Goal: Contribute content

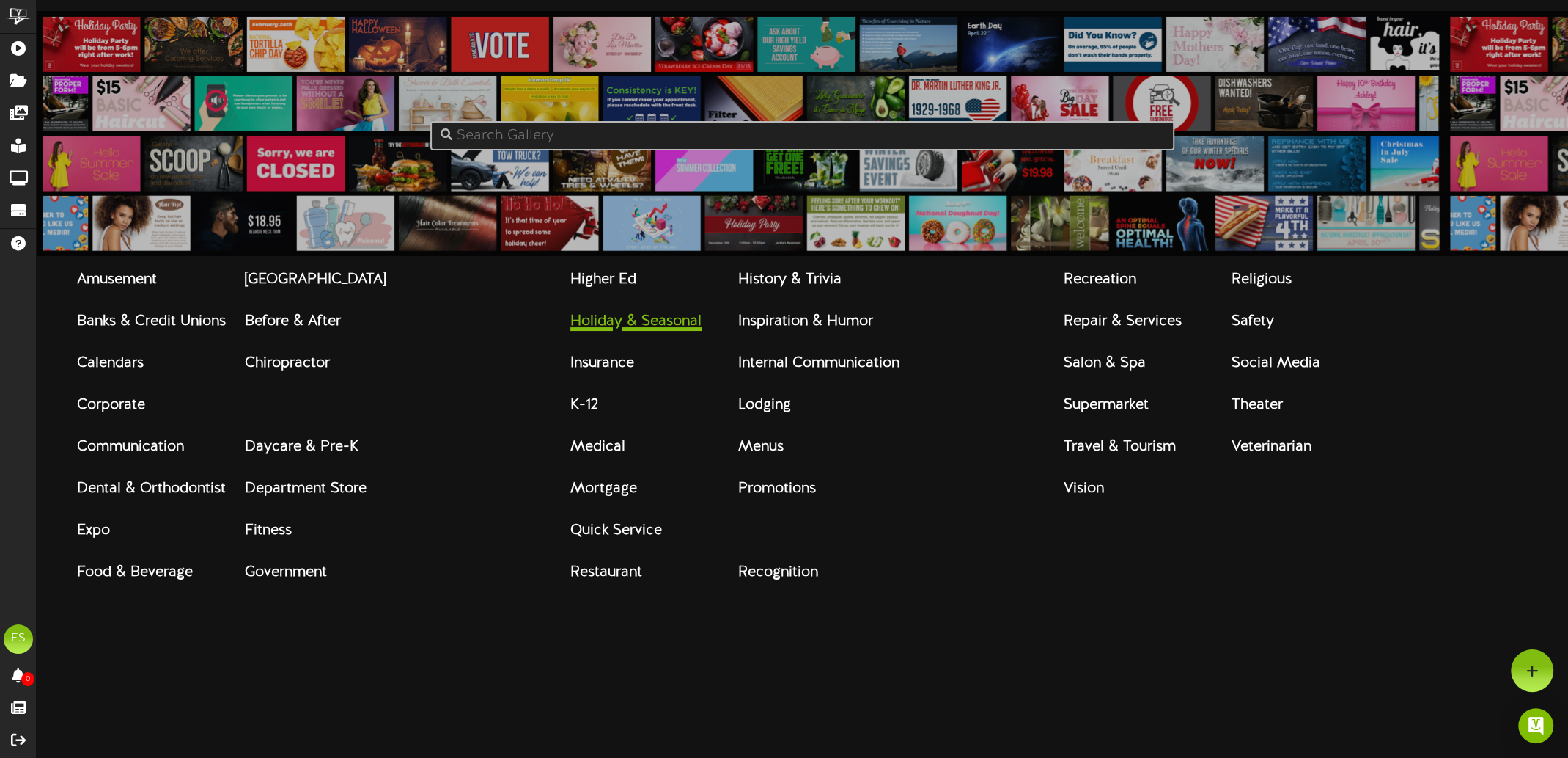
click at [688, 327] on strong "Holiday & Seasonal" at bounding box center [636, 320] width 131 height 16
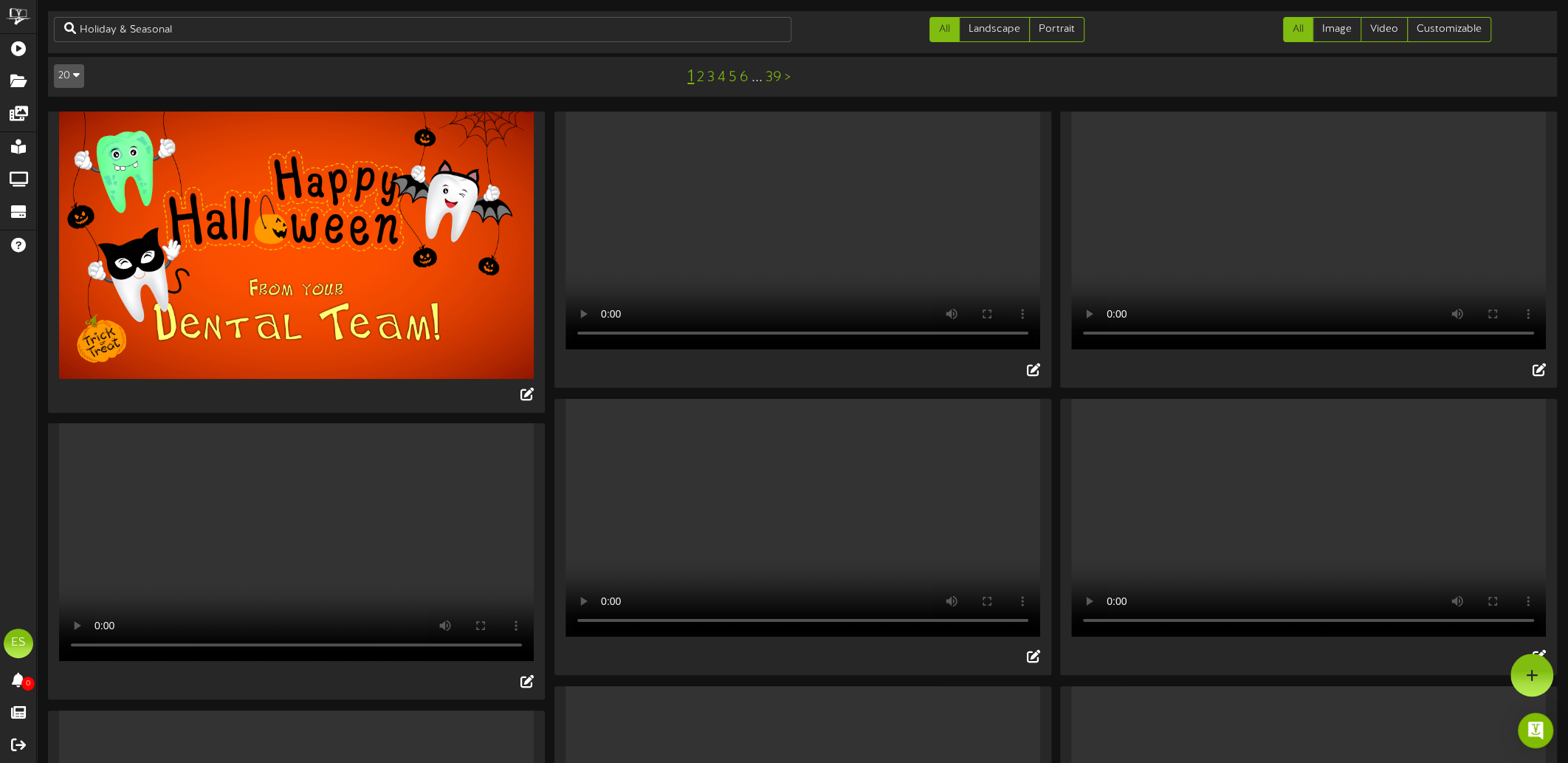
click at [74, 76] on icon "button" at bounding box center [75, 75] width 7 height 10
click at [76, 25] on div "50" at bounding box center [113, 25] width 117 height 22
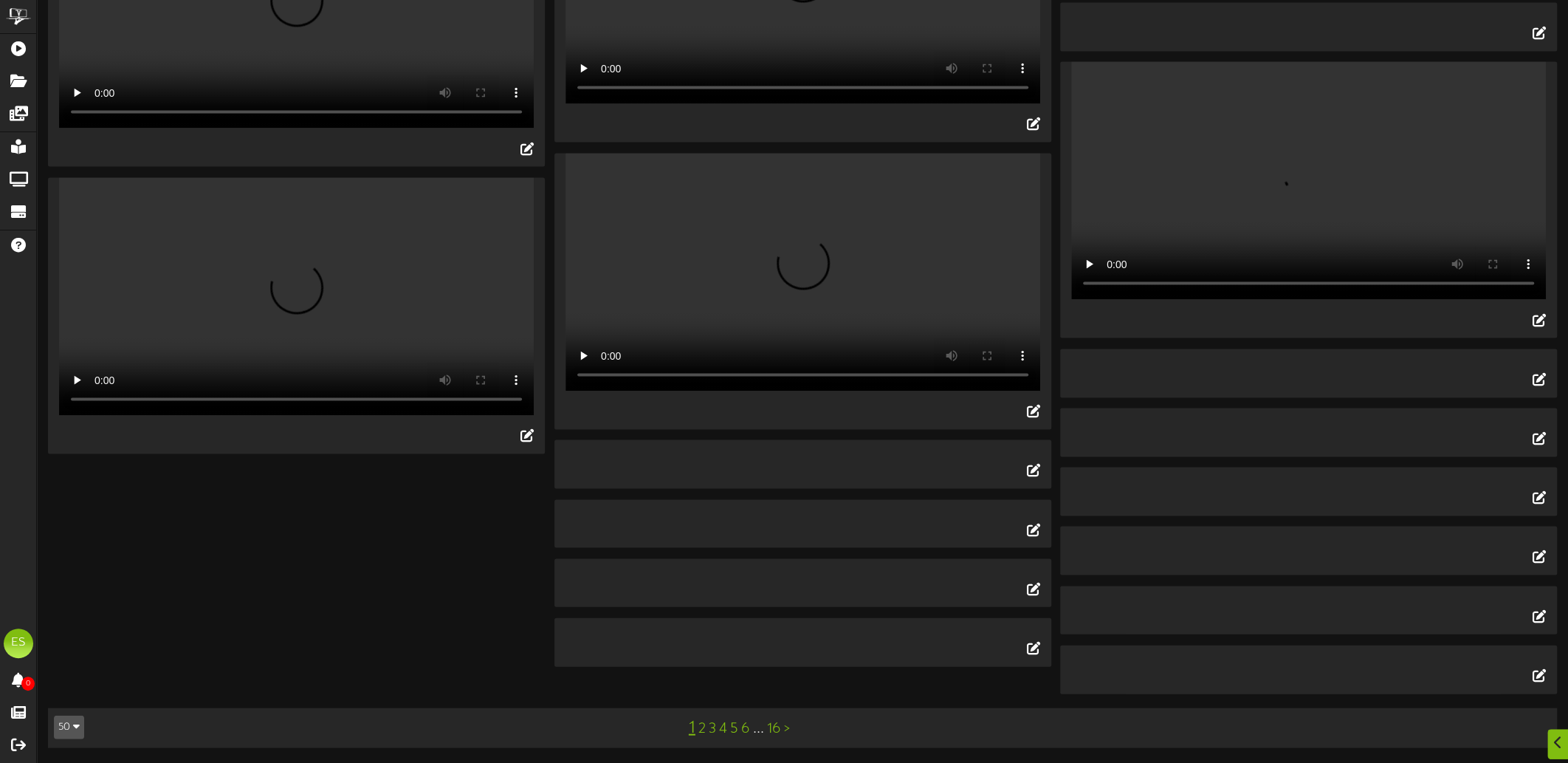
scroll to position [5336, 0]
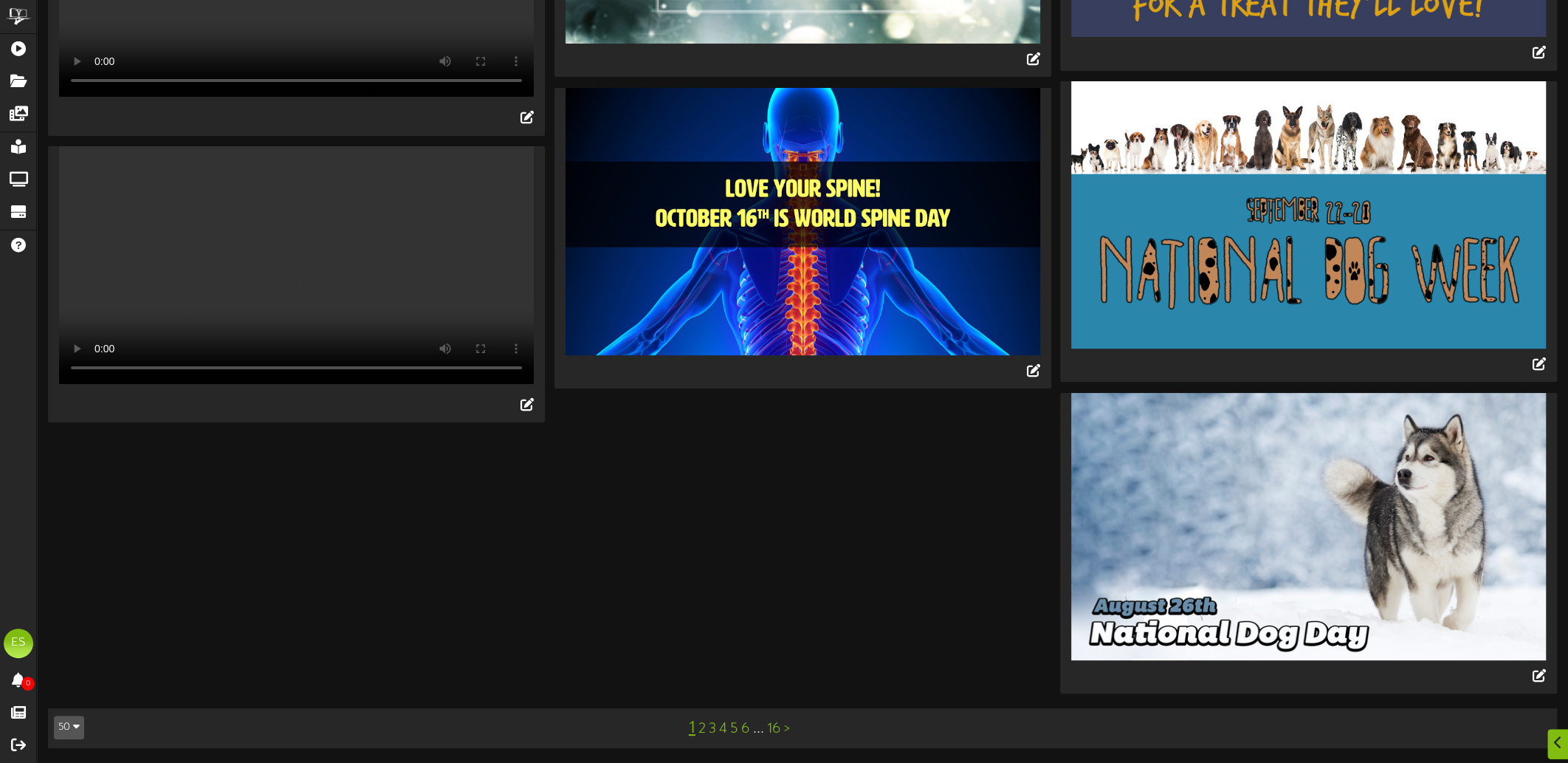
click at [701, 733] on link "2" at bounding box center [701, 728] width 8 height 16
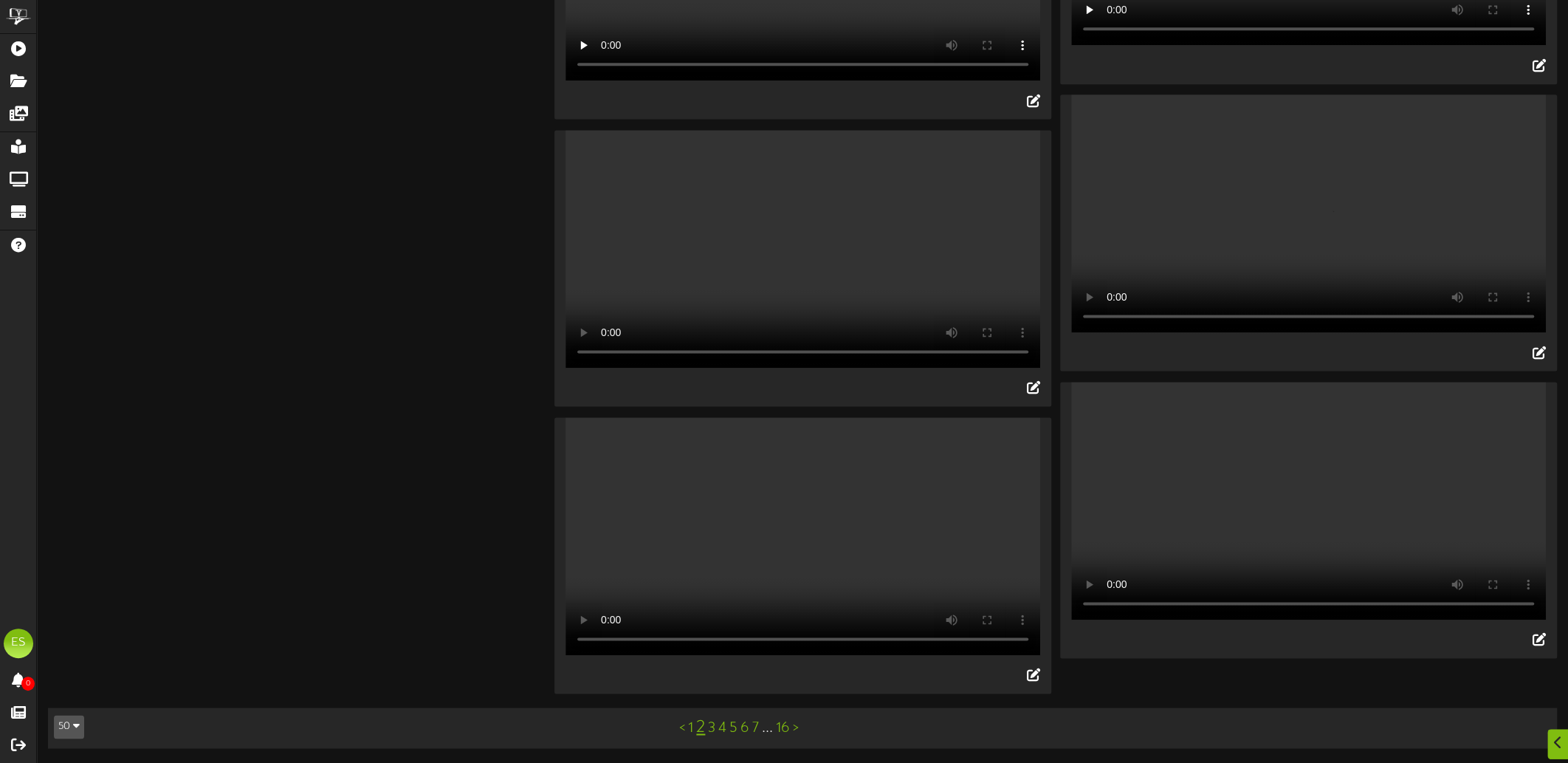
scroll to position [6929, 0]
click at [712, 731] on link "3" at bounding box center [712, 727] width 8 height 16
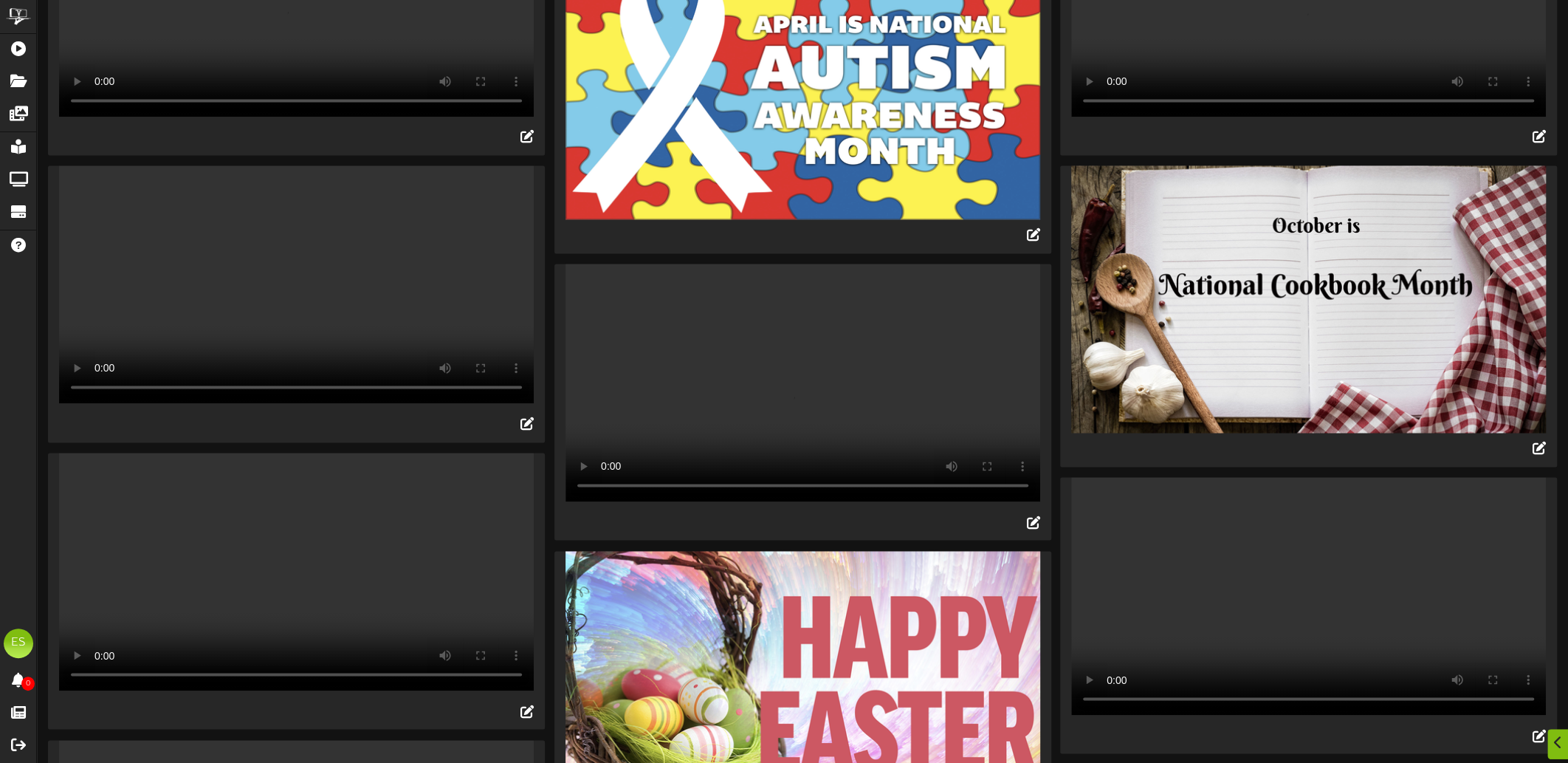
scroll to position [1993, 0]
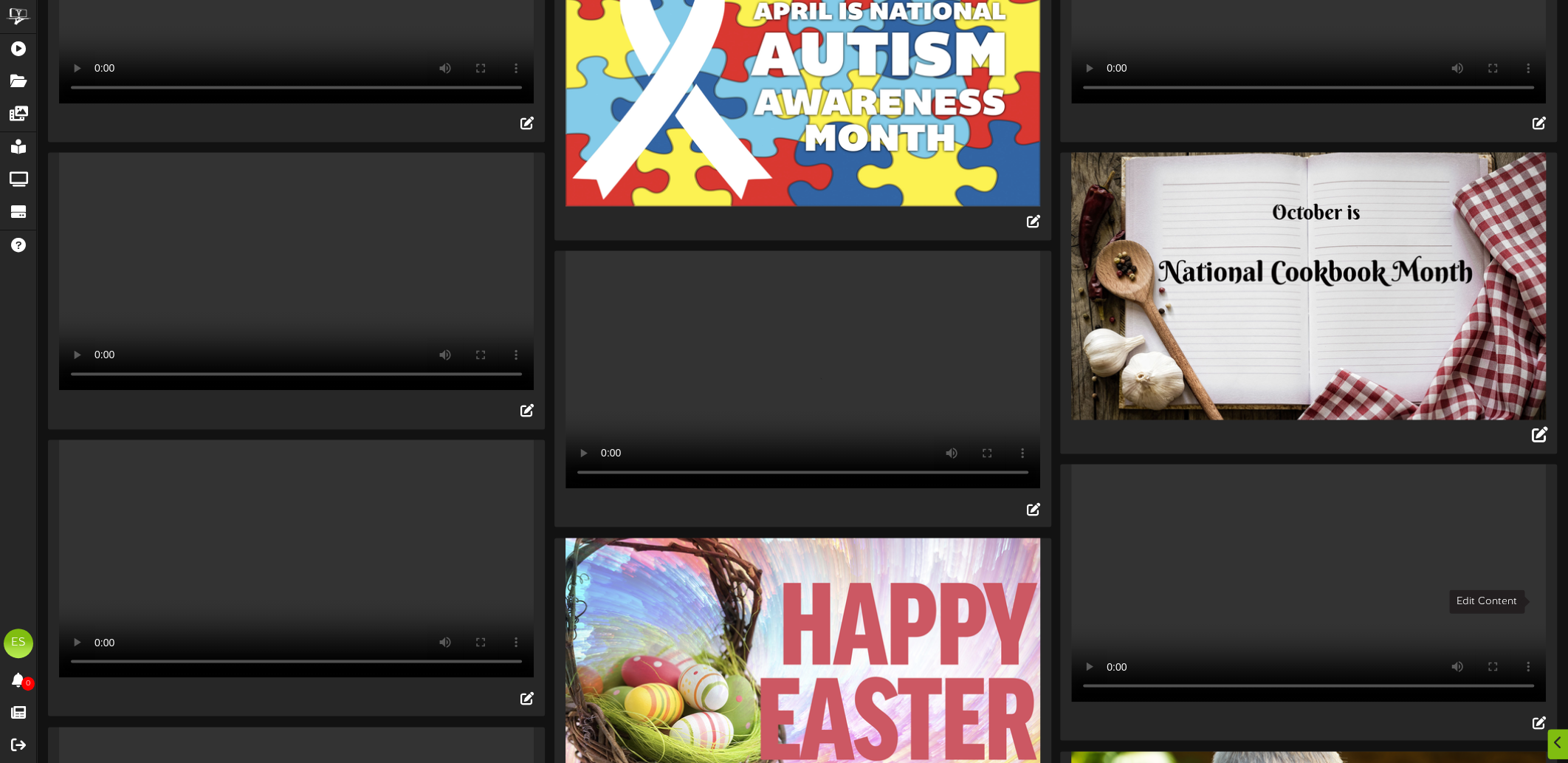
click at [1542, 442] on icon at bounding box center [1538, 434] width 16 height 16
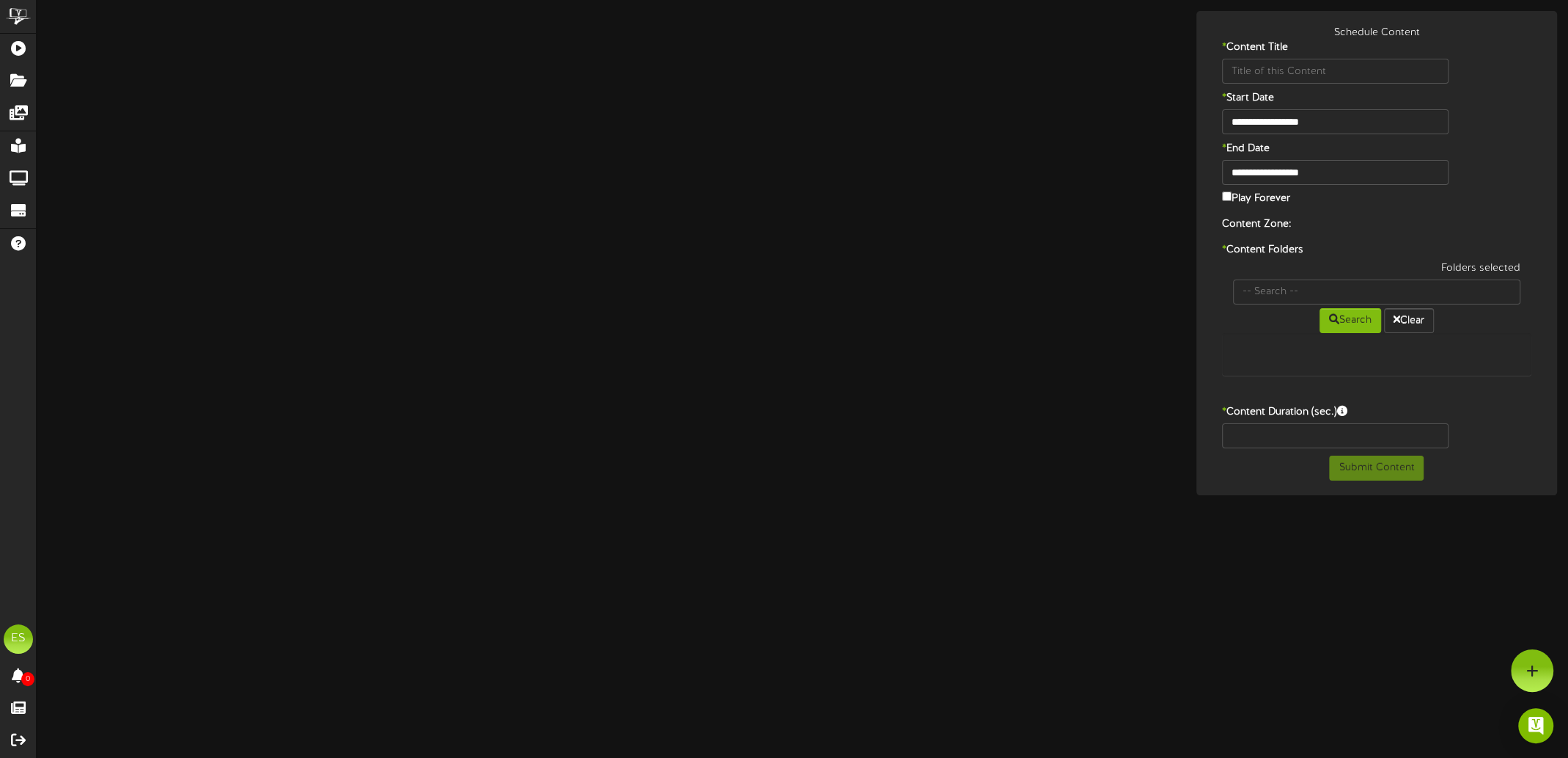
type input "Cookbook Month"
type input "8"
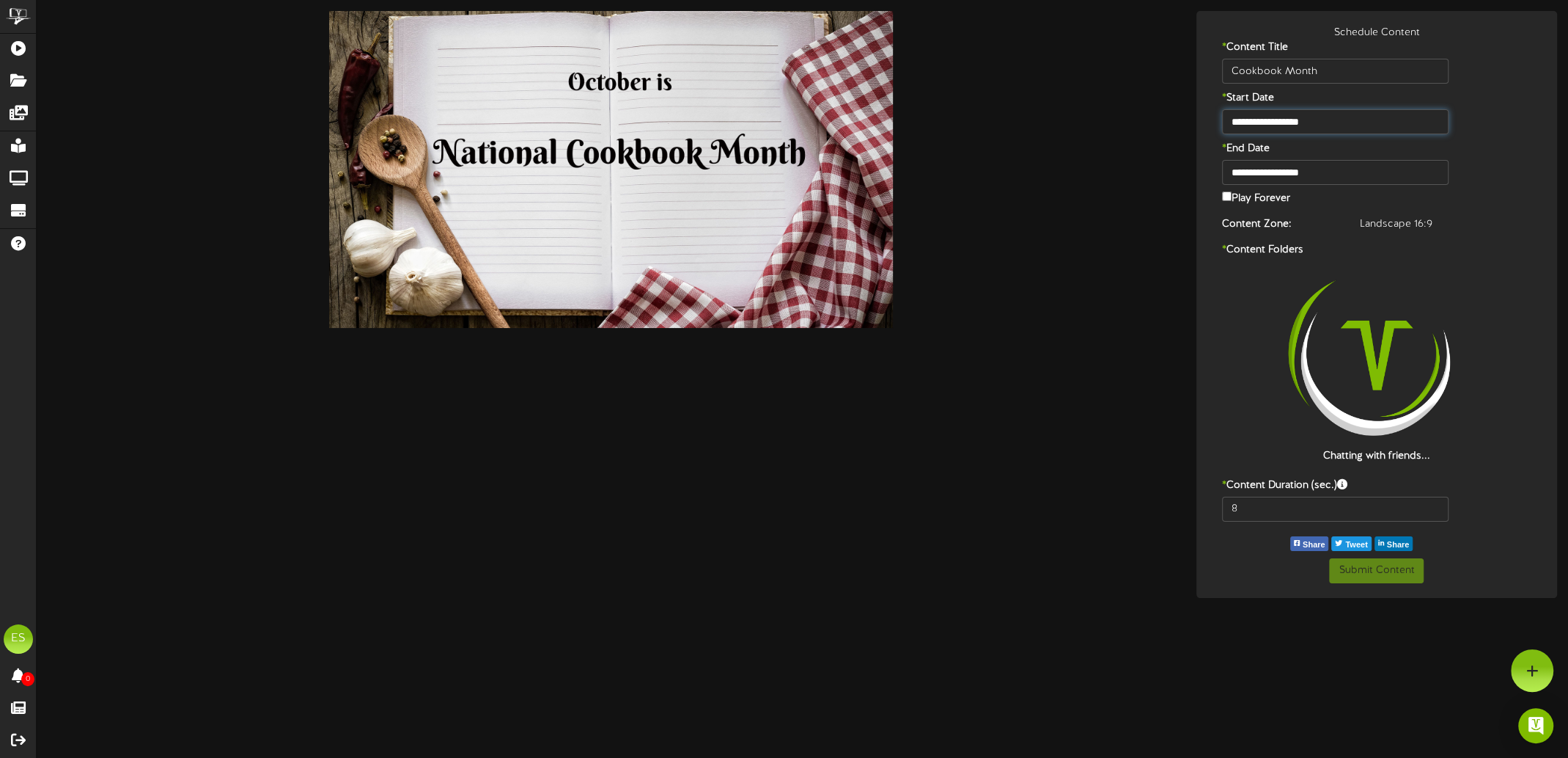
click at [1284, 126] on input "**********" at bounding box center [1336, 122] width 227 height 25
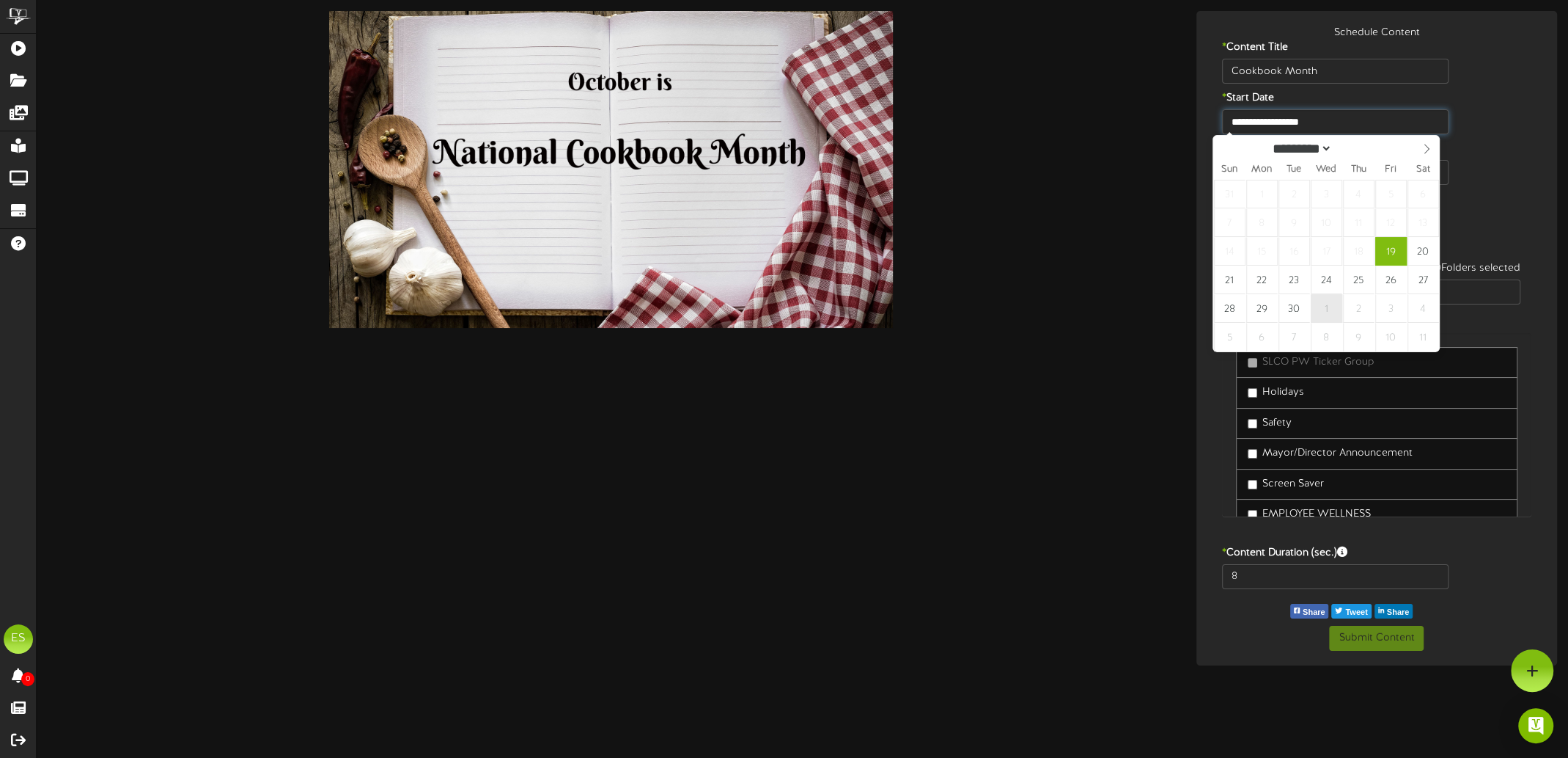
type input "**********"
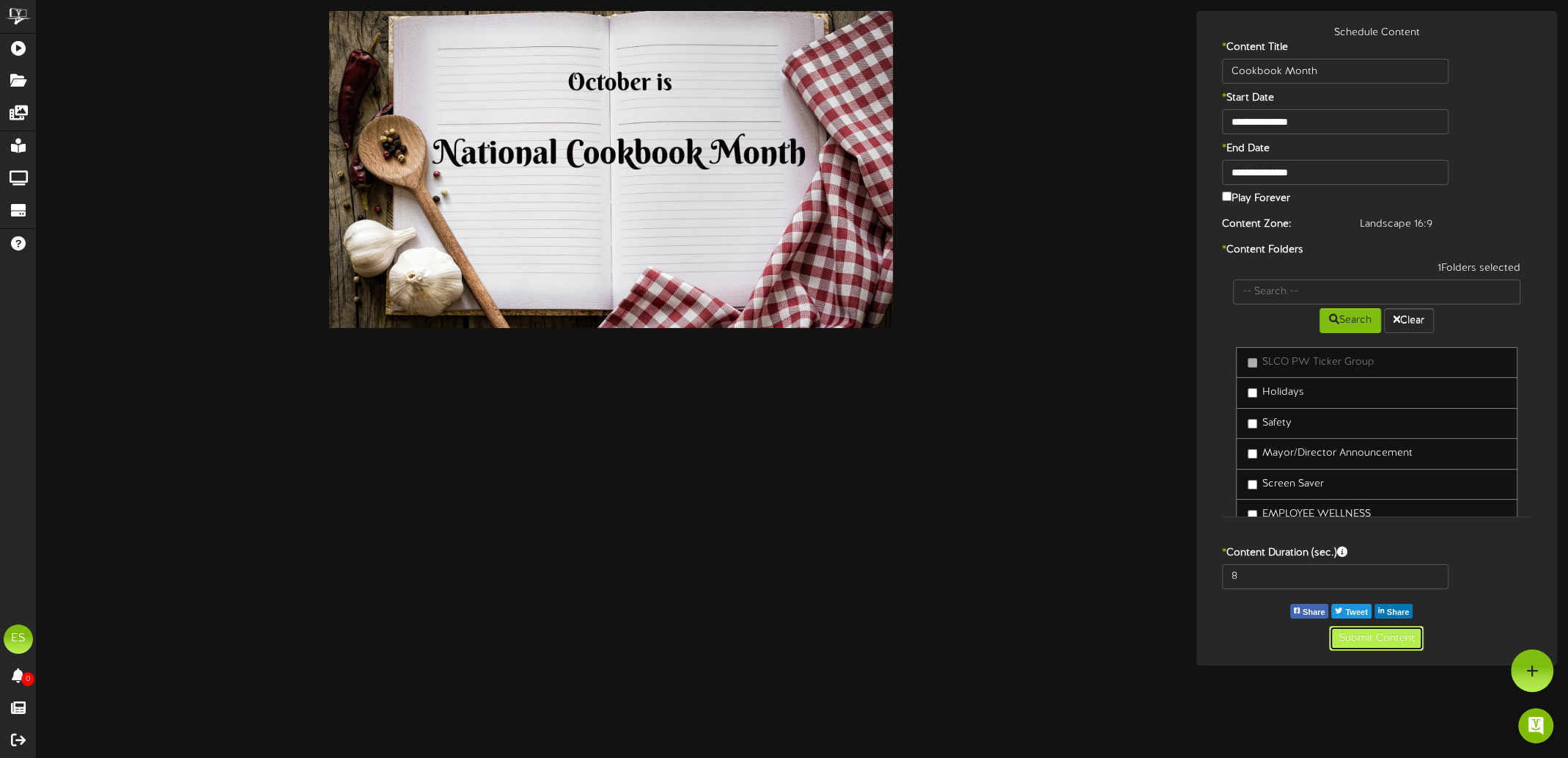
click at [1381, 641] on button "Submit Content" at bounding box center [1376, 638] width 95 height 25
